Goal: Task Accomplishment & Management: Manage account settings

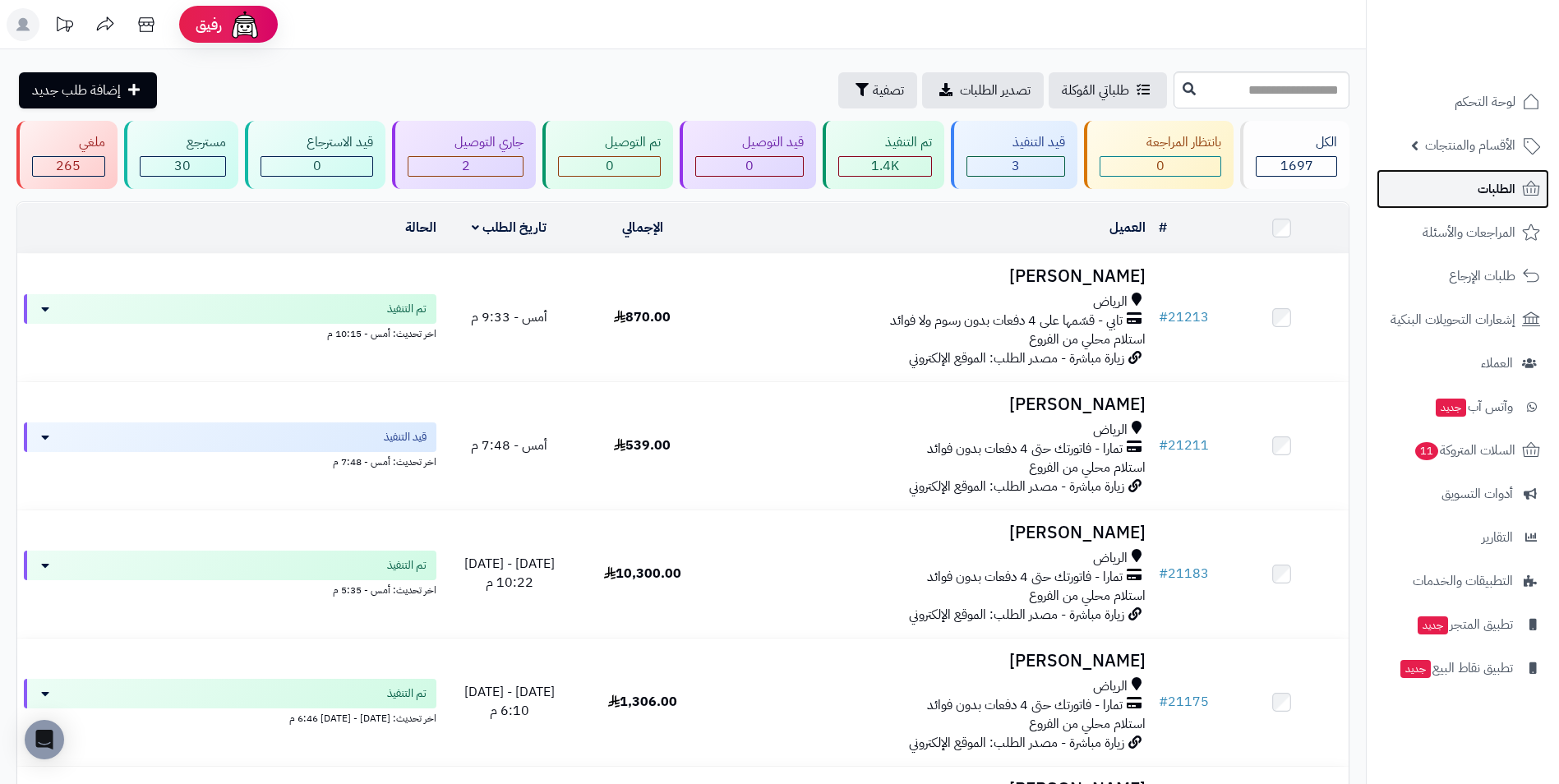
click at [1458, 179] on link "الطلبات" at bounding box center [1463, 189] width 172 height 40
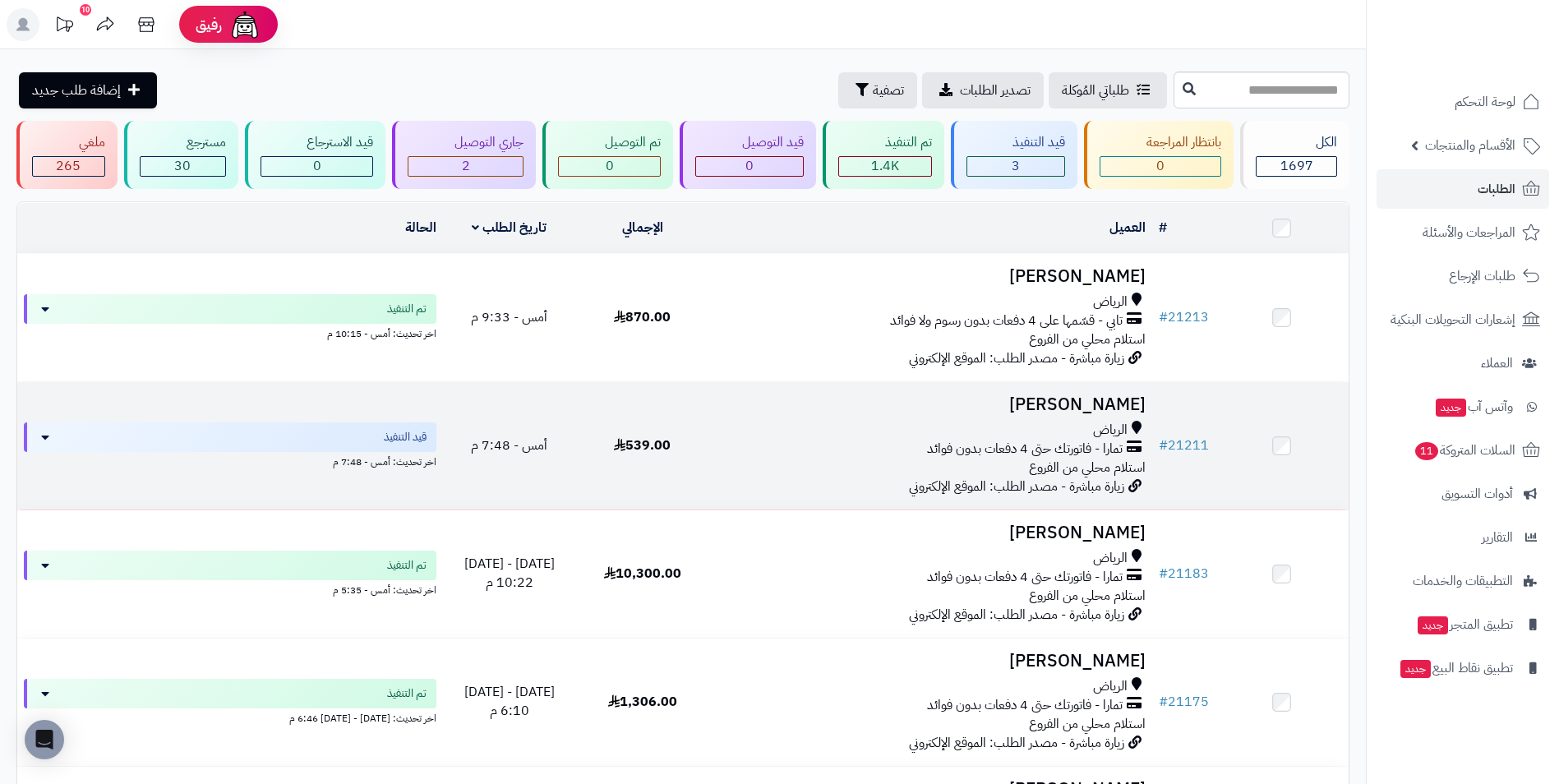
click at [932, 406] on h3 "[PERSON_NAME]" at bounding box center [931, 404] width 430 height 19
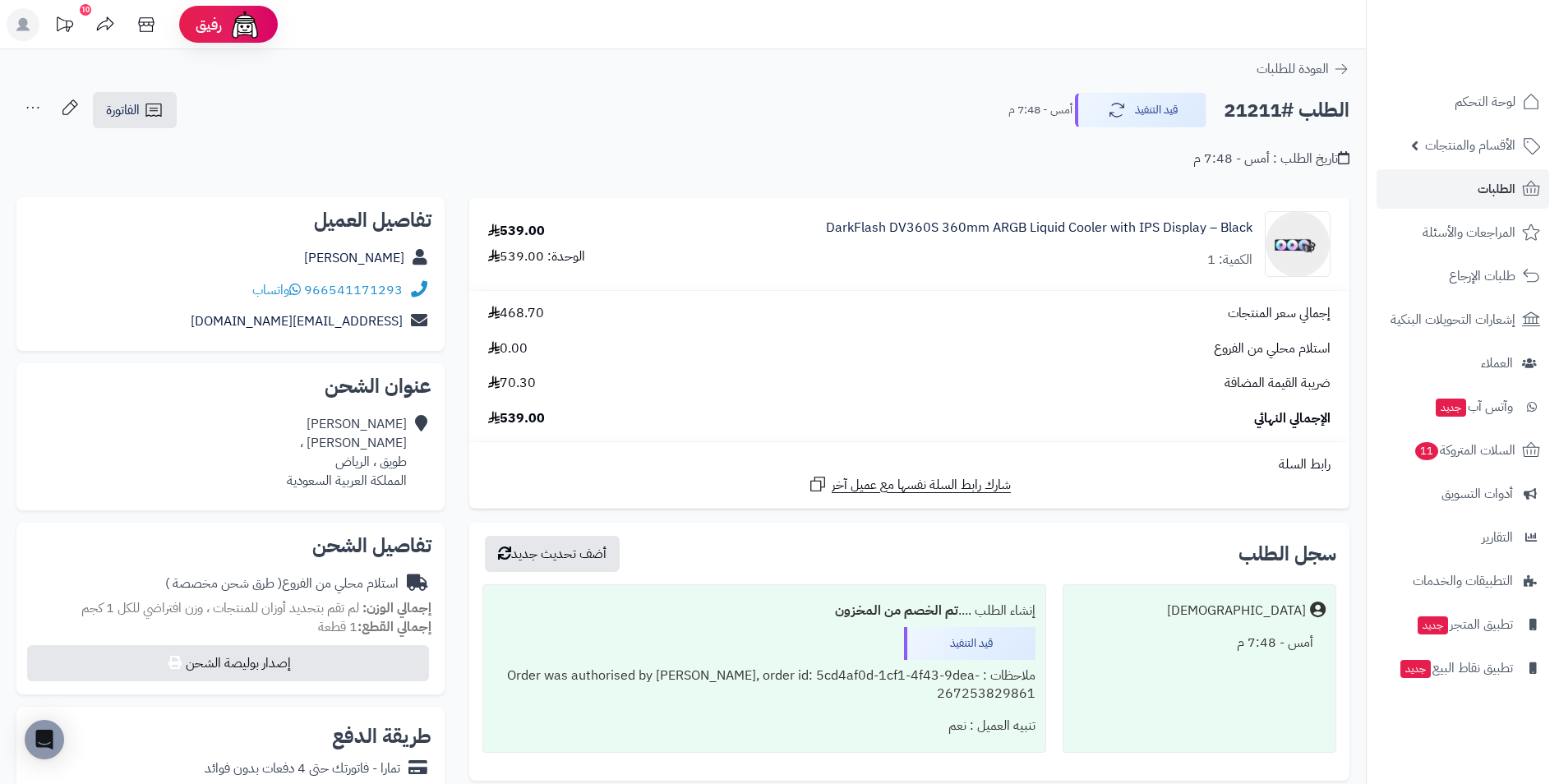
click at [819, 255] on div "DarkFlash DV360S 360mm ARGB Liquid Cooler with IPS Display – Black الكمية: 1" at bounding box center [996, 244] width 691 height 66
drag, startPoint x: 828, startPoint y: 225, endPoint x: 995, endPoint y: 239, distance: 167.6
click at [995, 239] on div "DarkFlash DV360S 360mm ARGB Liquid Cooler with IPS Display – Black الكمية: 1" at bounding box center [996, 244] width 691 height 66
drag, startPoint x: 995, startPoint y: 239, endPoint x: 1080, endPoint y: 225, distance: 86.1
click at [1080, 225] on link "DarkFlash DV360S 360mm ARGB Liquid Cooler with IPS Display – Black" at bounding box center [1039, 228] width 426 height 19
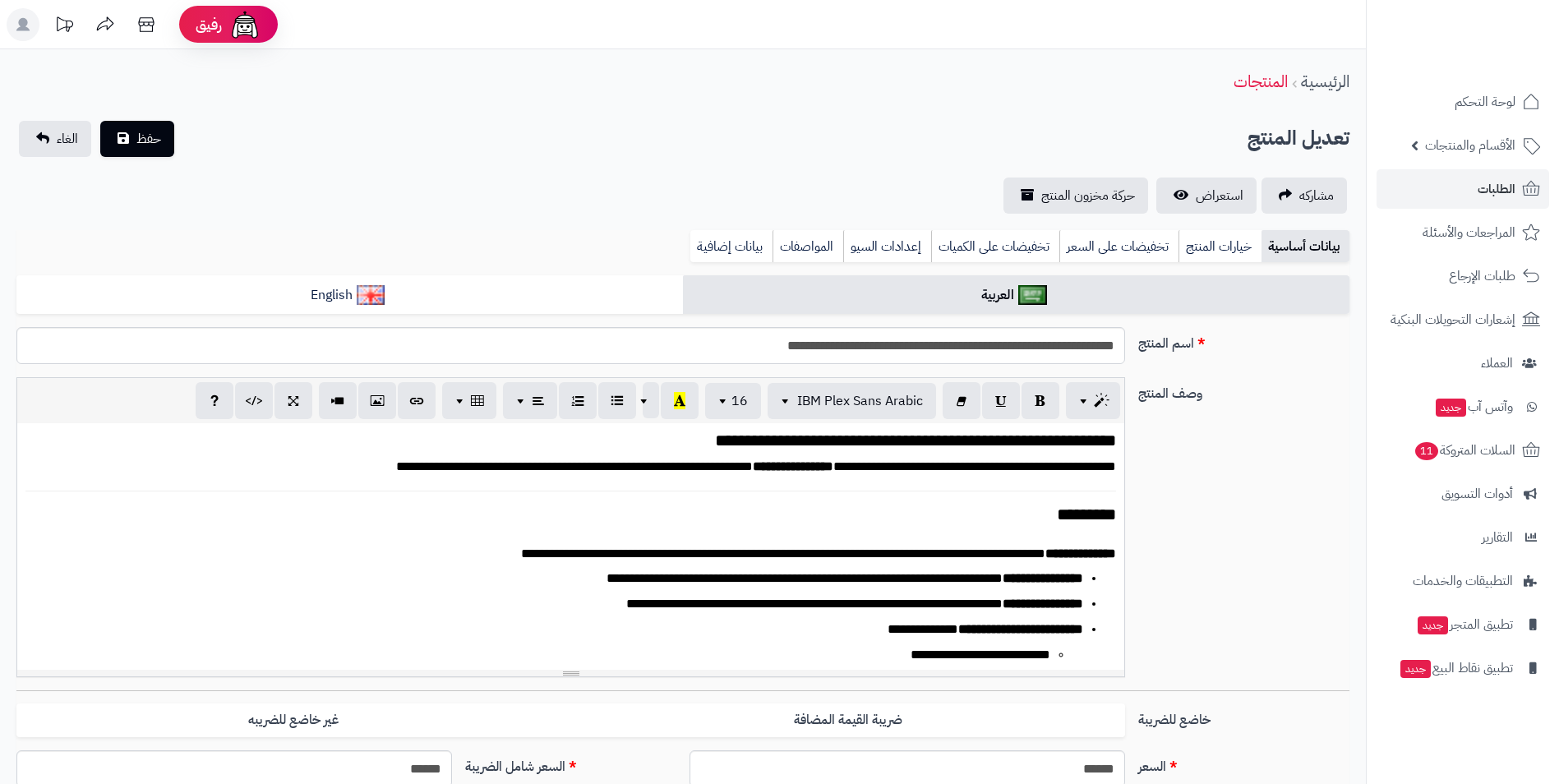
scroll to position [541, 0]
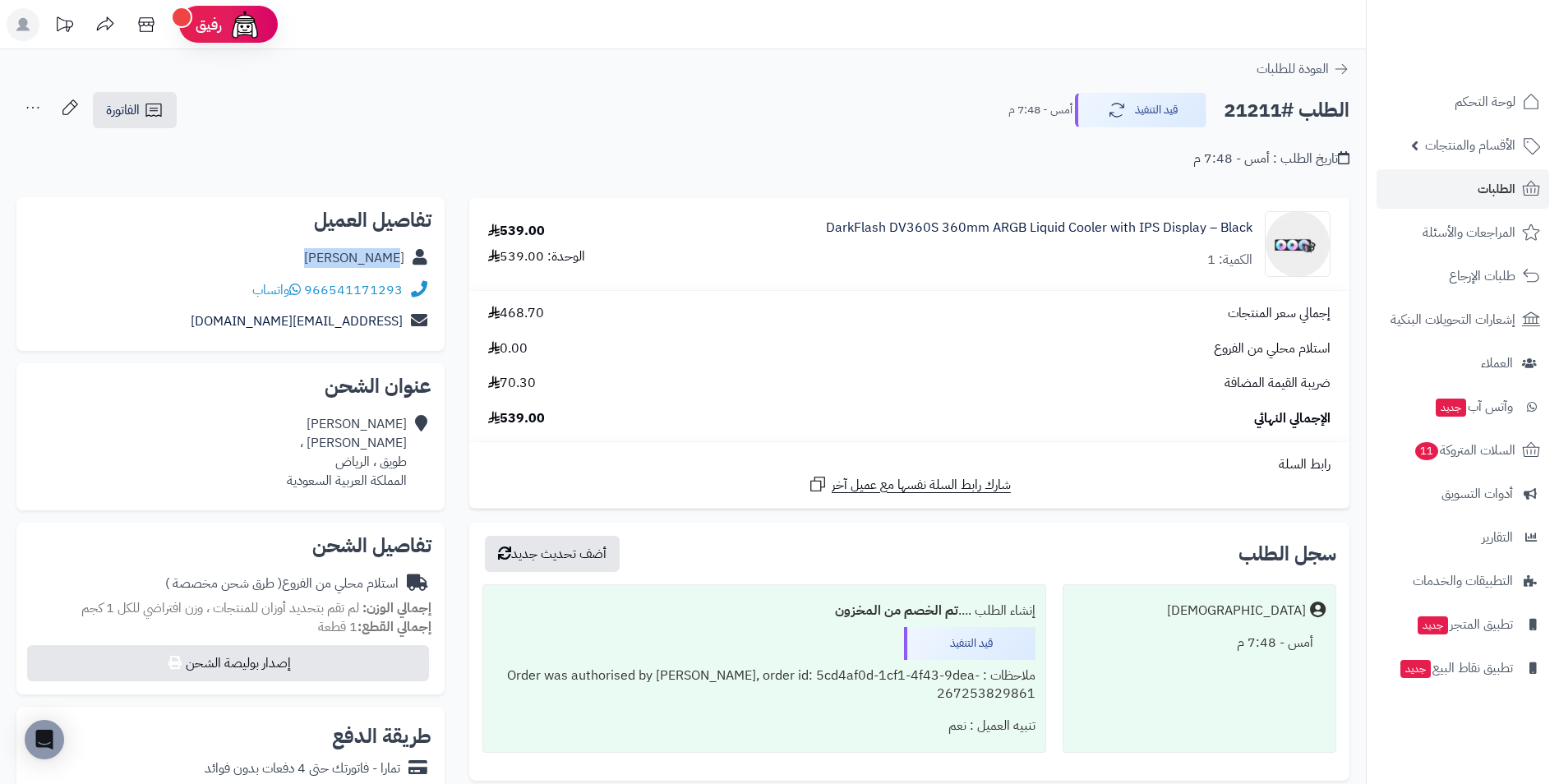
drag, startPoint x: 316, startPoint y: 259, endPoint x: 400, endPoint y: 256, distance: 84.1
click at [400, 256] on div "[PERSON_NAME]" at bounding box center [230, 259] width 401 height 32
drag, startPoint x: 400, startPoint y: 256, endPoint x: 321, endPoint y: 247, distance: 79.5
click at [321, 247] on div "[PERSON_NAME]" at bounding box center [230, 259] width 401 height 32
drag, startPoint x: 334, startPoint y: 253, endPoint x: 405, endPoint y: 257, distance: 71.1
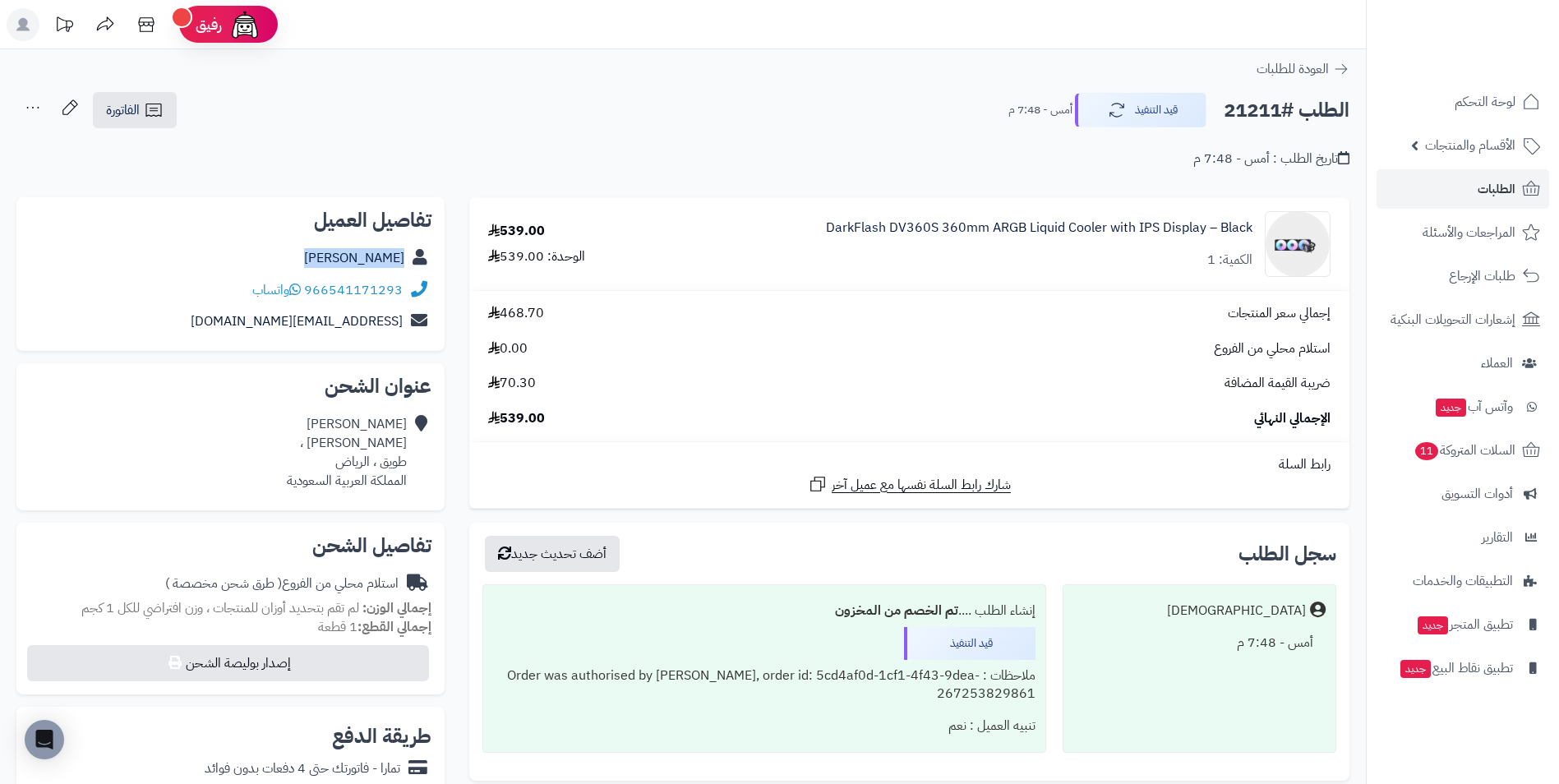
click at [405, 257] on div "[PERSON_NAME]" at bounding box center [230, 259] width 401 height 32
copy link "[PERSON_NAME]"
click at [1128, 100] on button "قيد التنفيذ" at bounding box center [1140, 108] width 132 height 34
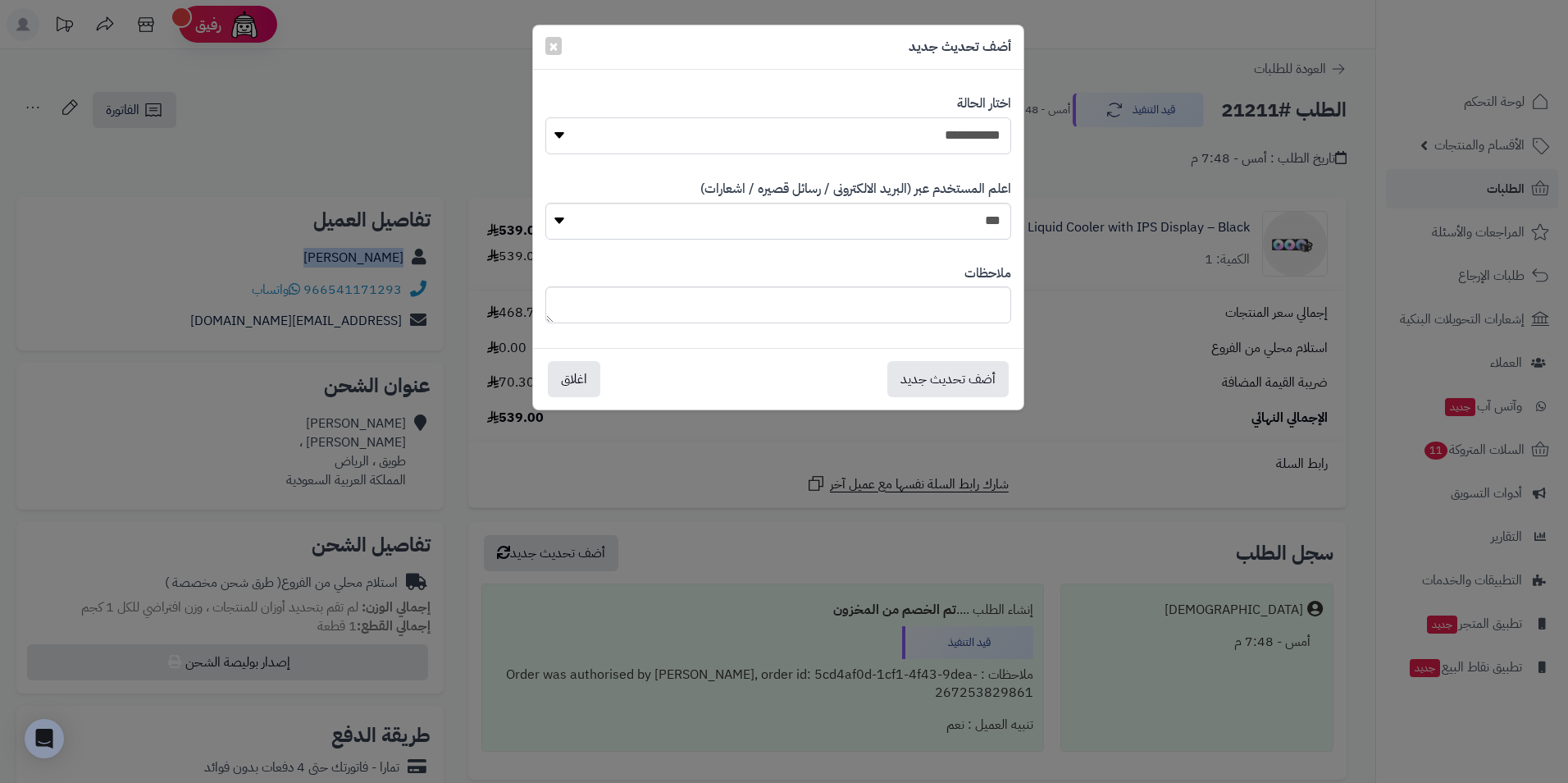
click at [990, 134] on select "**********" at bounding box center [778, 136] width 466 height 37
select select "*"
click at [545, 118] on select "**********" at bounding box center [778, 136] width 466 height 37
click at [974, 367] on button "أضف تحديث جديد" at bounding box center [947, 378] width 121 height 36
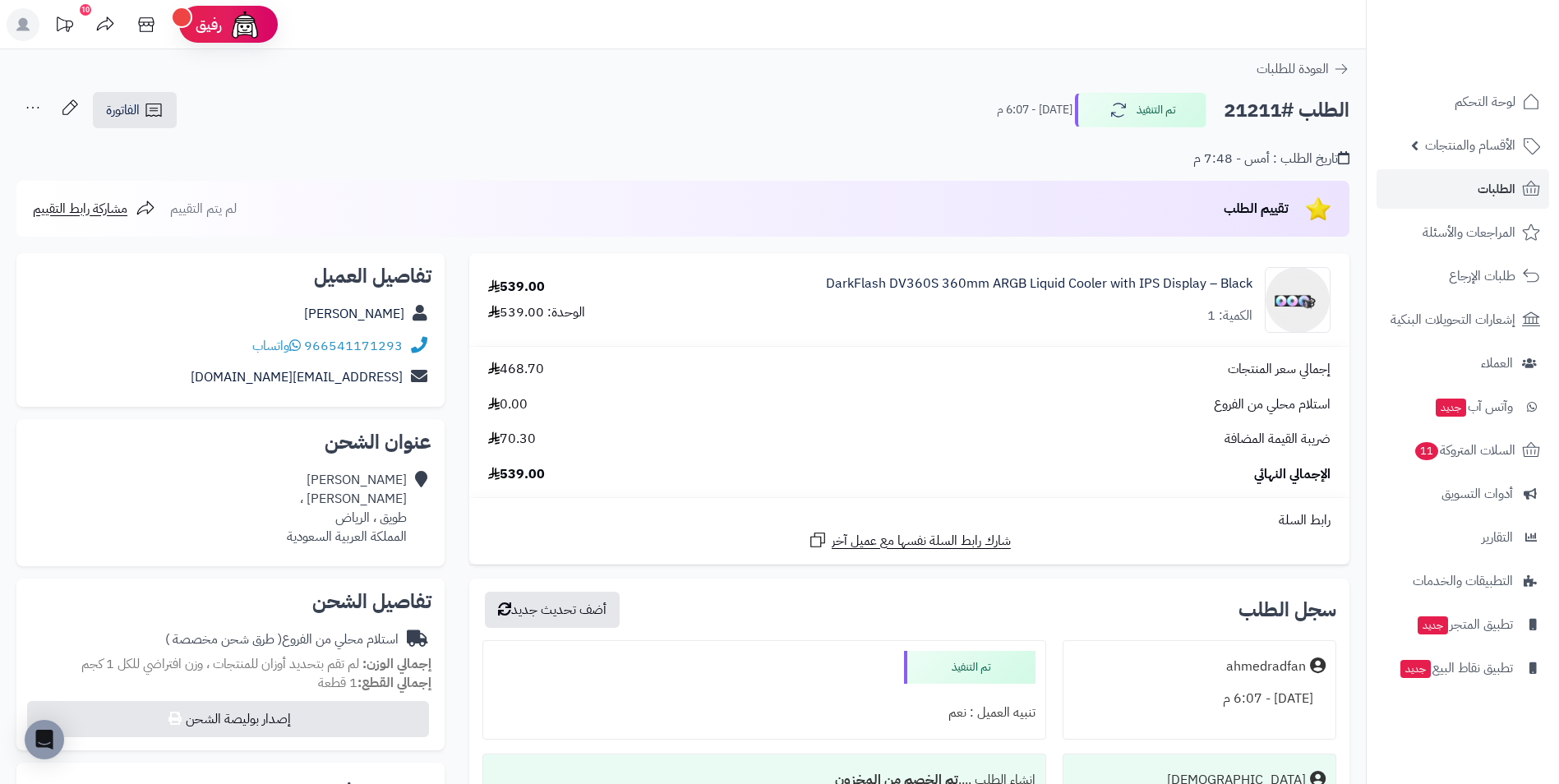
scroll to position [164, 0]
